Goal: Find specific page/section: Find specific page/section

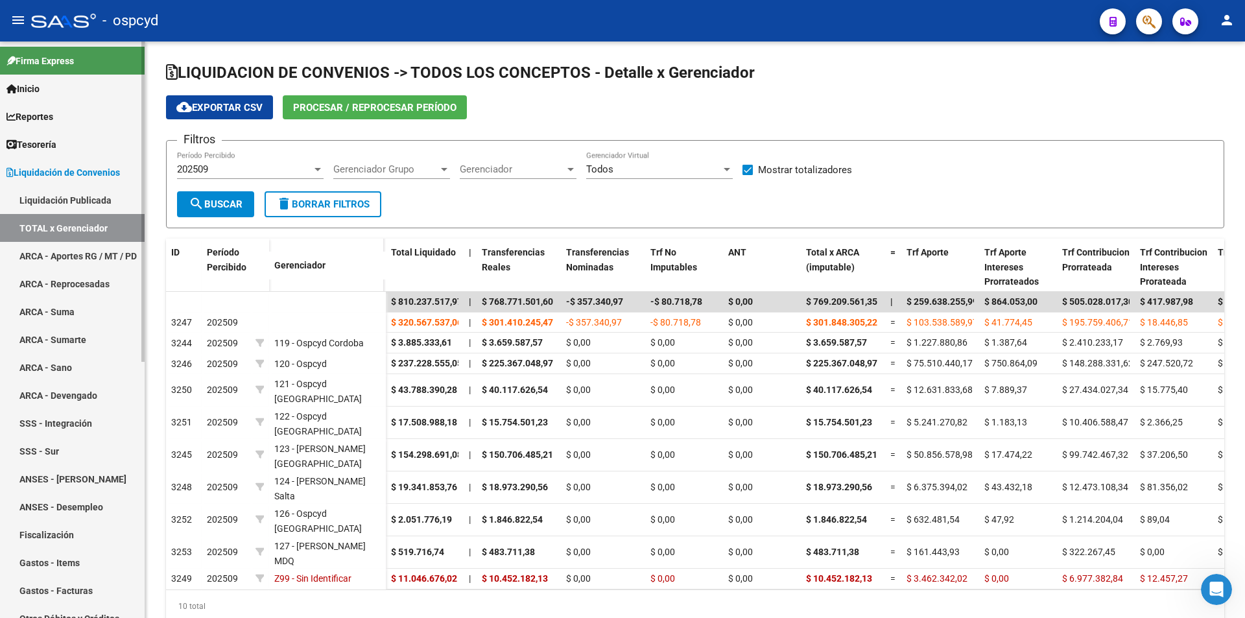
click at [58, 196] on link "Liquidación Publicada" at bounding box center [72, 200] width 145 height 28
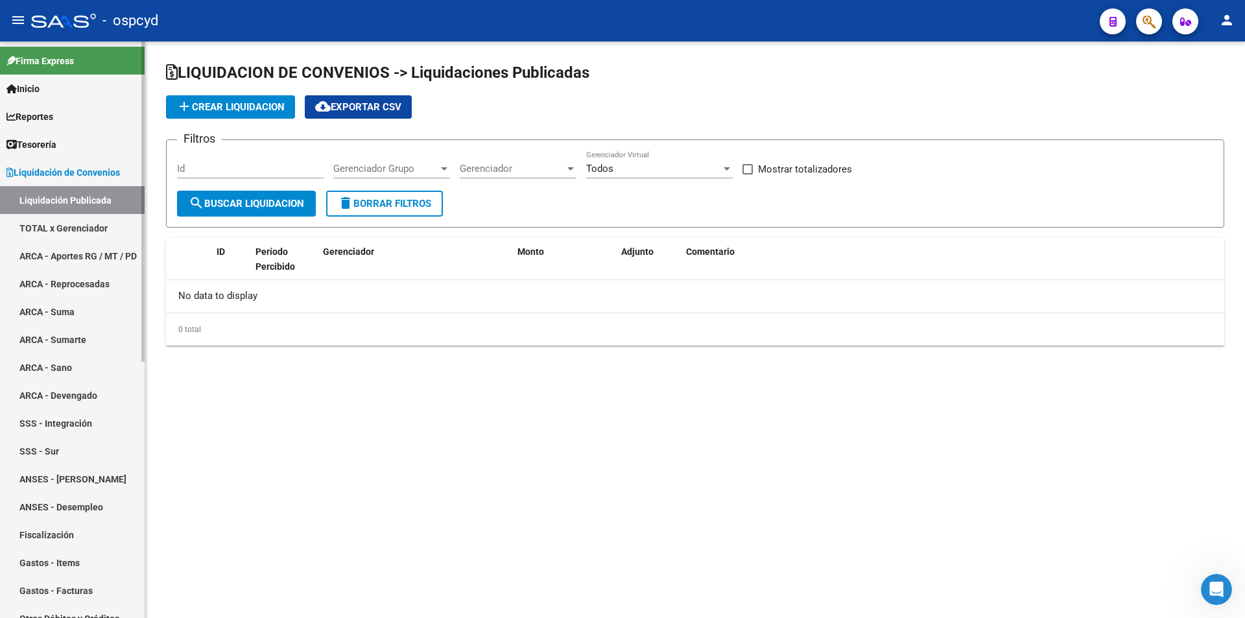
checkbox input "true"
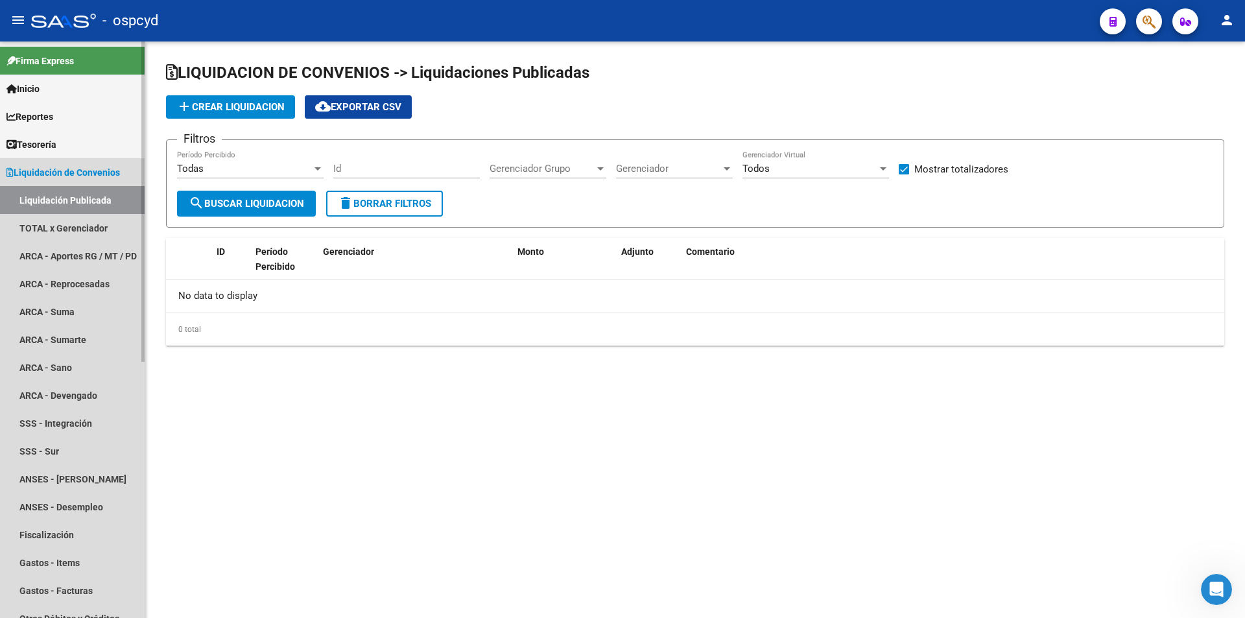
click at [65, 172] on span "Liquidación de Convenios" at bounding box center [62, 172] width 113 height 14
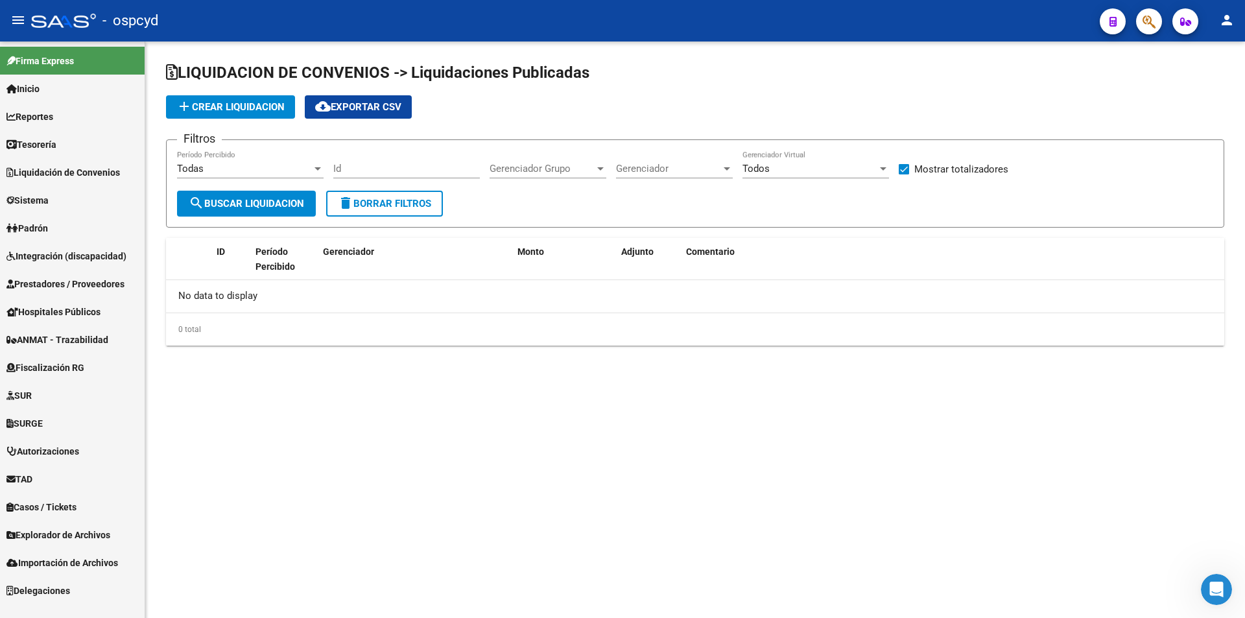
click at [49, 205] on span "Sistema" at bounding box center [27, 200] width 42 height 14
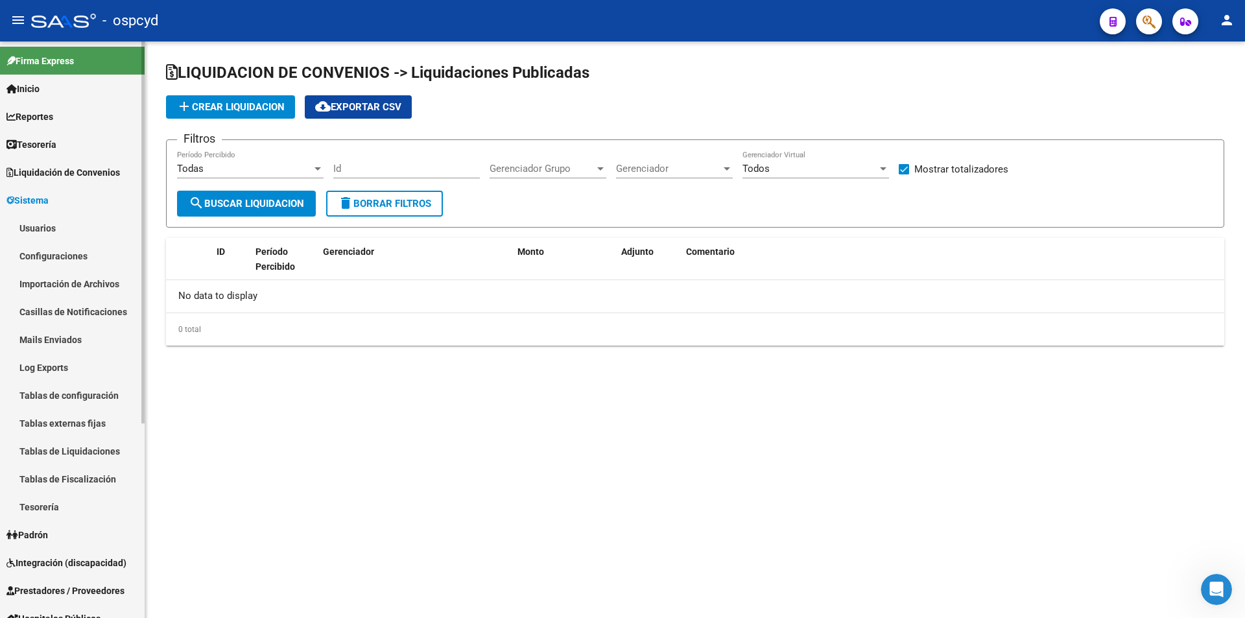
click at [52, 228] on link "Usuarios" at bounding box center [72, 228] width 145 height 28
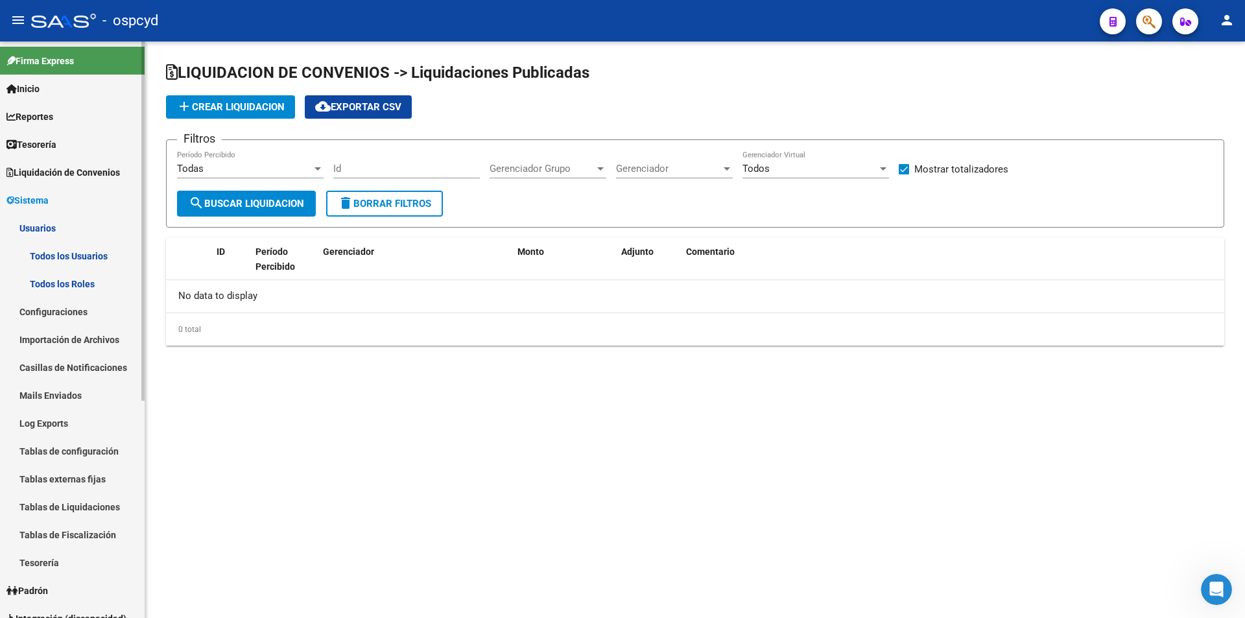
click at [58, 256] on link "Todos los Usuarios" at bounding box center [72, 256] width 145 height 28
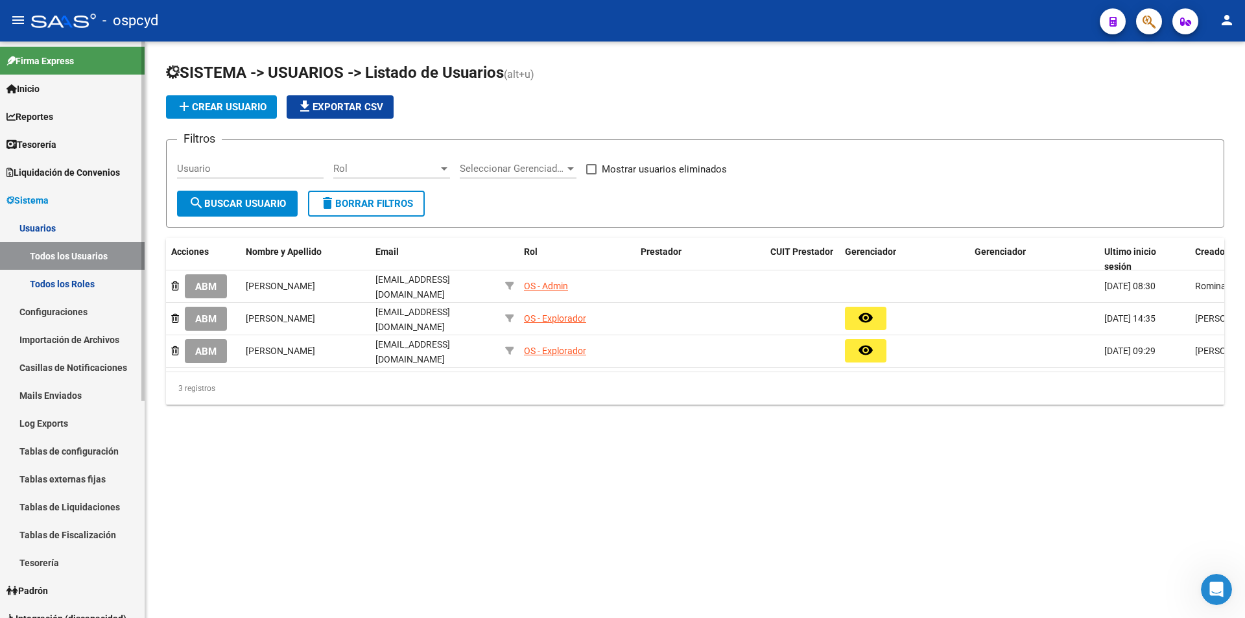
click at [64, 204] on link "Sistema" at bounding box center [72, 200] width 145 height 28
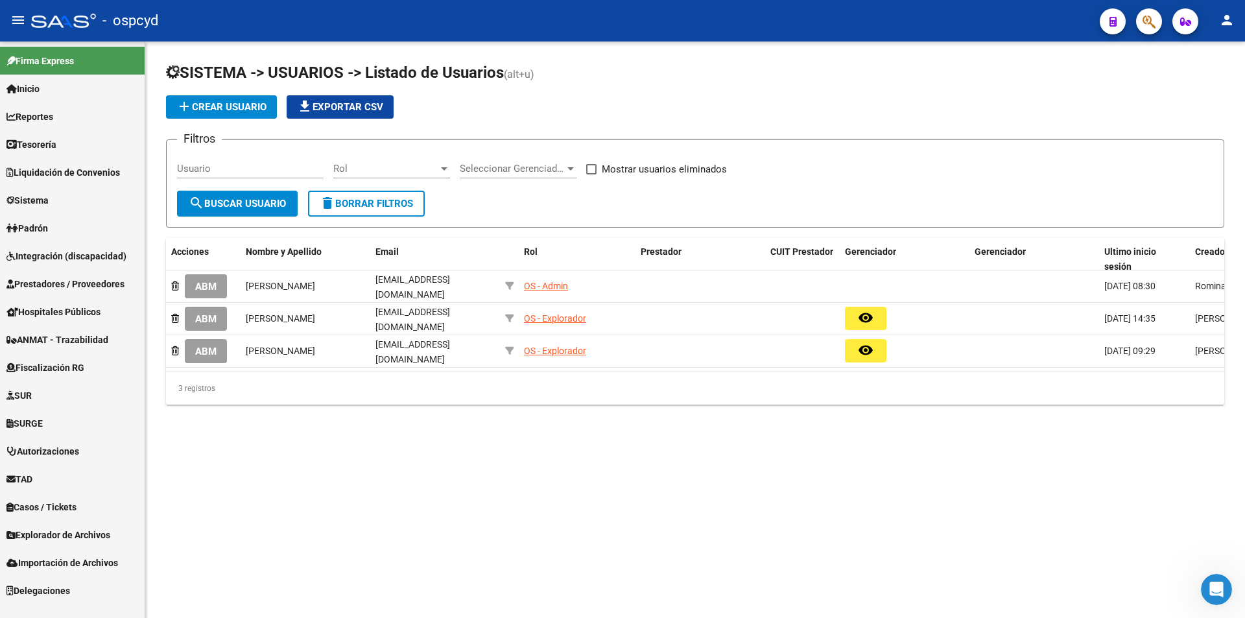
click at [70, 249] on span "Integración (discapacidad)" at bounding box center [66, 256] width 120 height 14
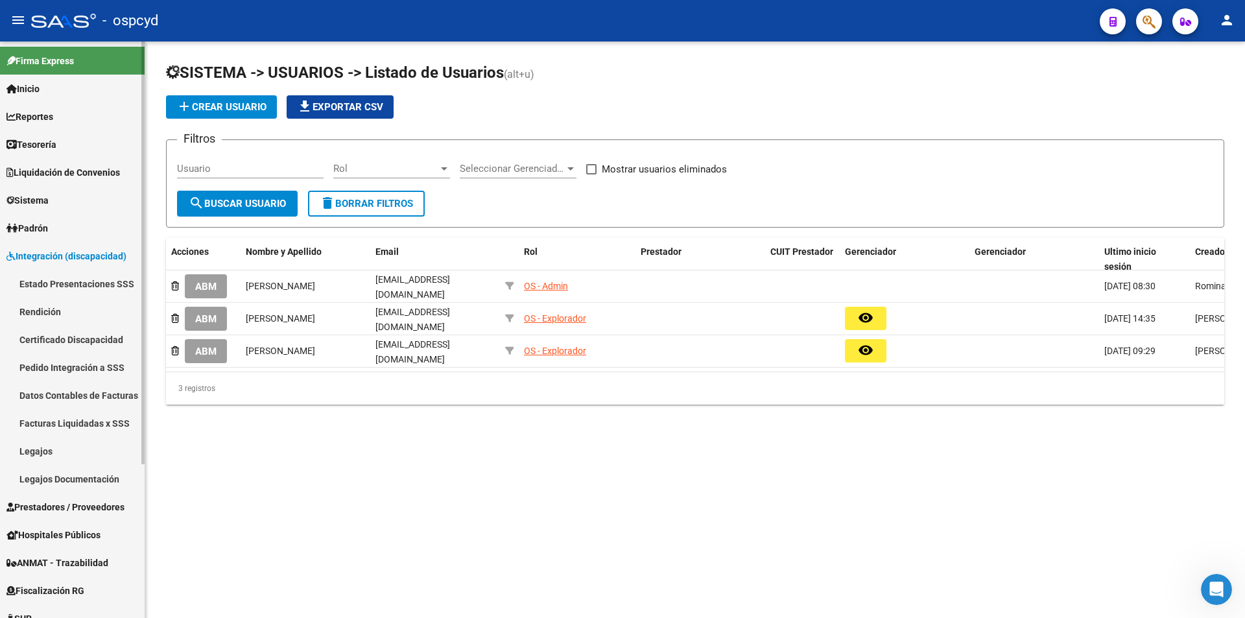
click at [65, 289] on link "Estado Presentaciones SSS" at bounding box center [72, 284] width 145 height 28
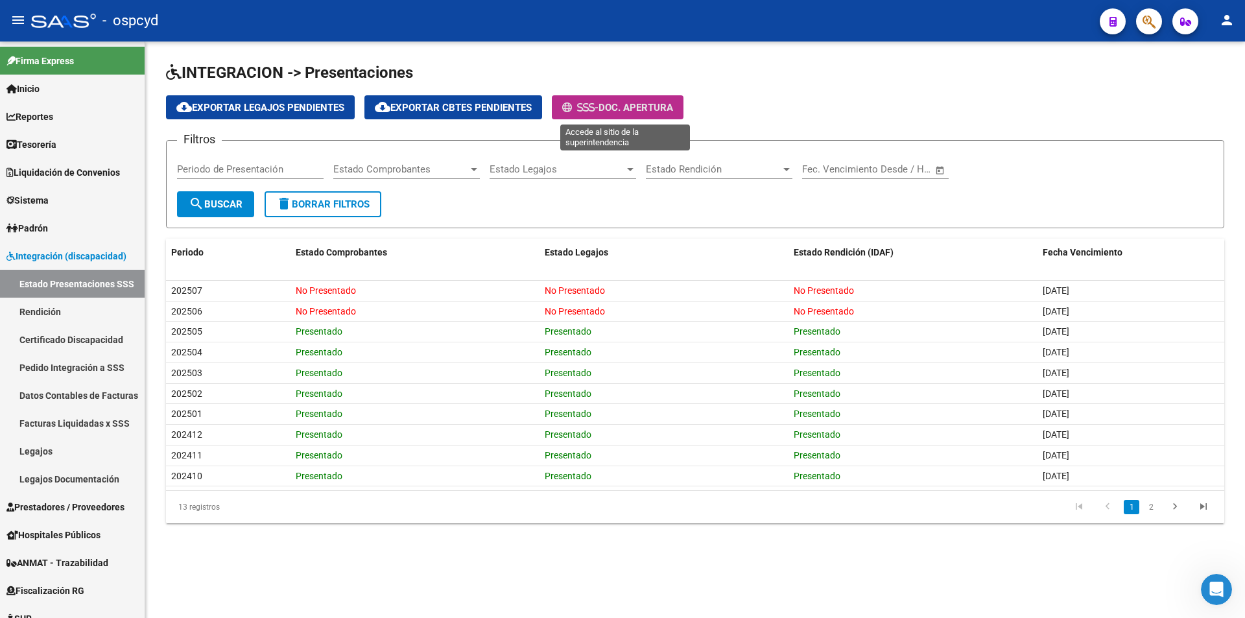
click at [624, 117] on button "- Doc. Apertura" at bounding box center [618, 107] width 132 height 24
